Goal: Ask a question

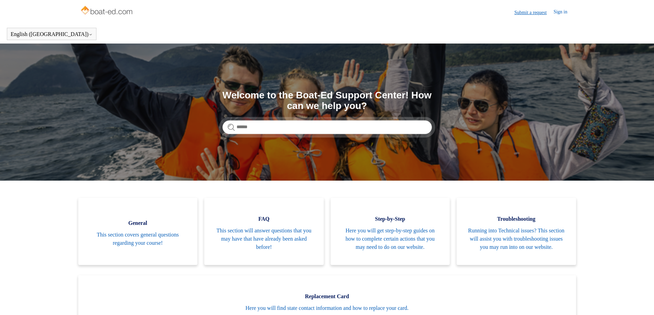
click at [520, 11] on link "Submit a request" at bounding box center [533, 12] width 39 height 7
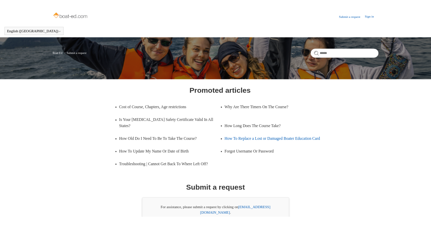
scroll to position [36, 0]
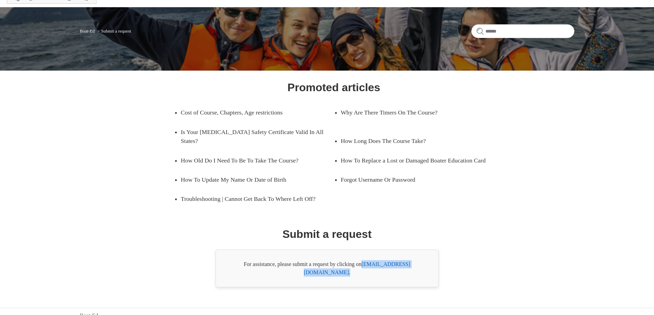
drag, startPoint x: 420, startPoint y: 265, endPoint x: 365, endPoint y: 269, distance: 55.1
click at [365, 269] on div "For assistance, please submit a request by clicking on [EMAIL_ADDRESS][DOMAIN_N…" at bounding box center [327, 269] width 223 height 38
copy div "[EMAIL_ADDRESS][DOMAIN_NAME] ."
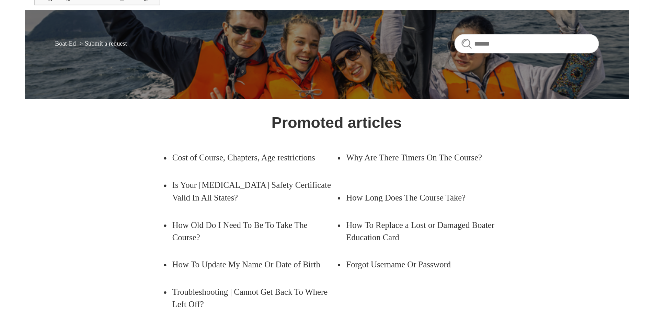
scroll to position [0, 0]
